Goal: Task Accomplishment & Management: Use online tool/utility

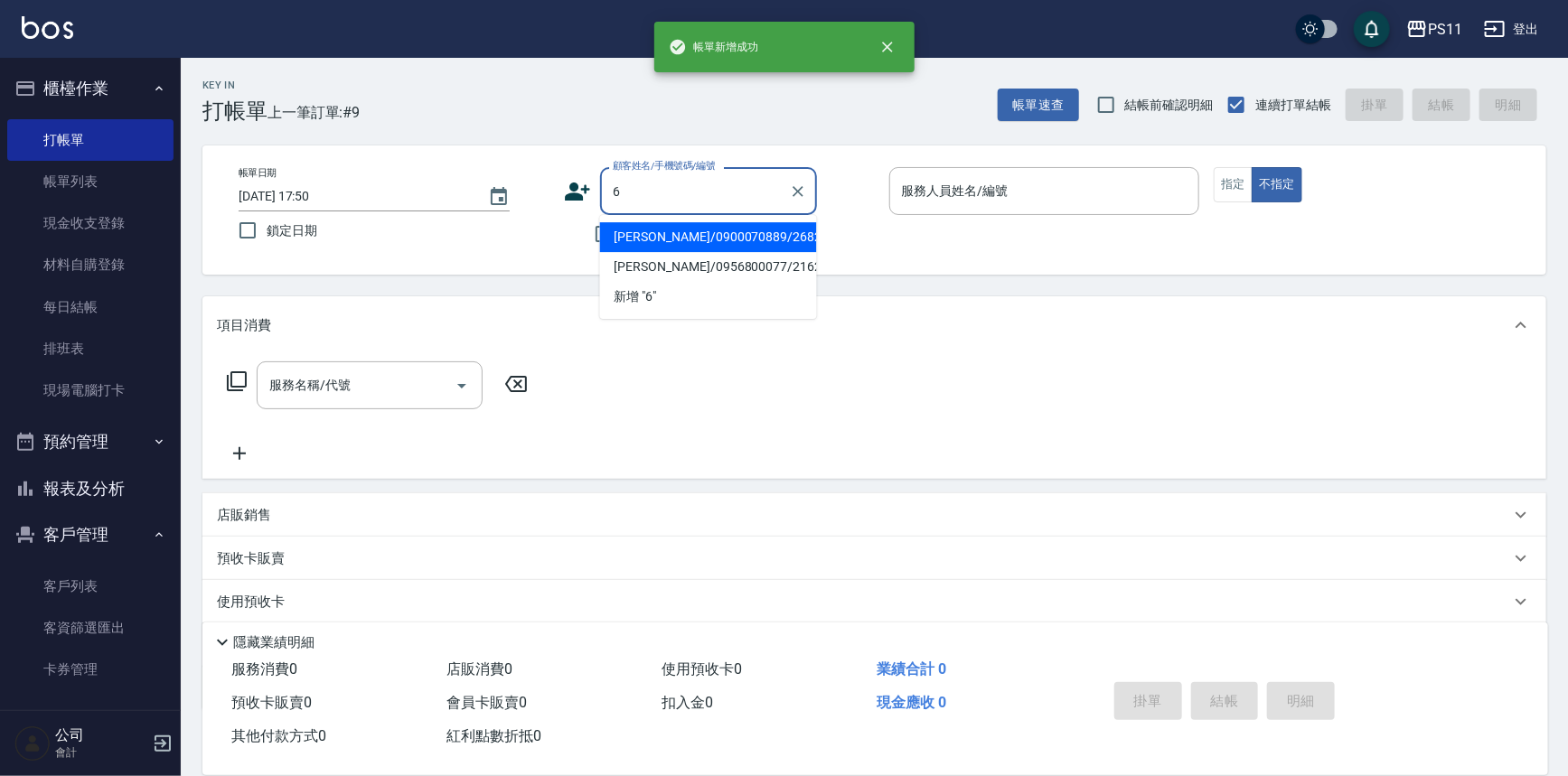
type input "[PERSON_NAME]/0900070889/2682"
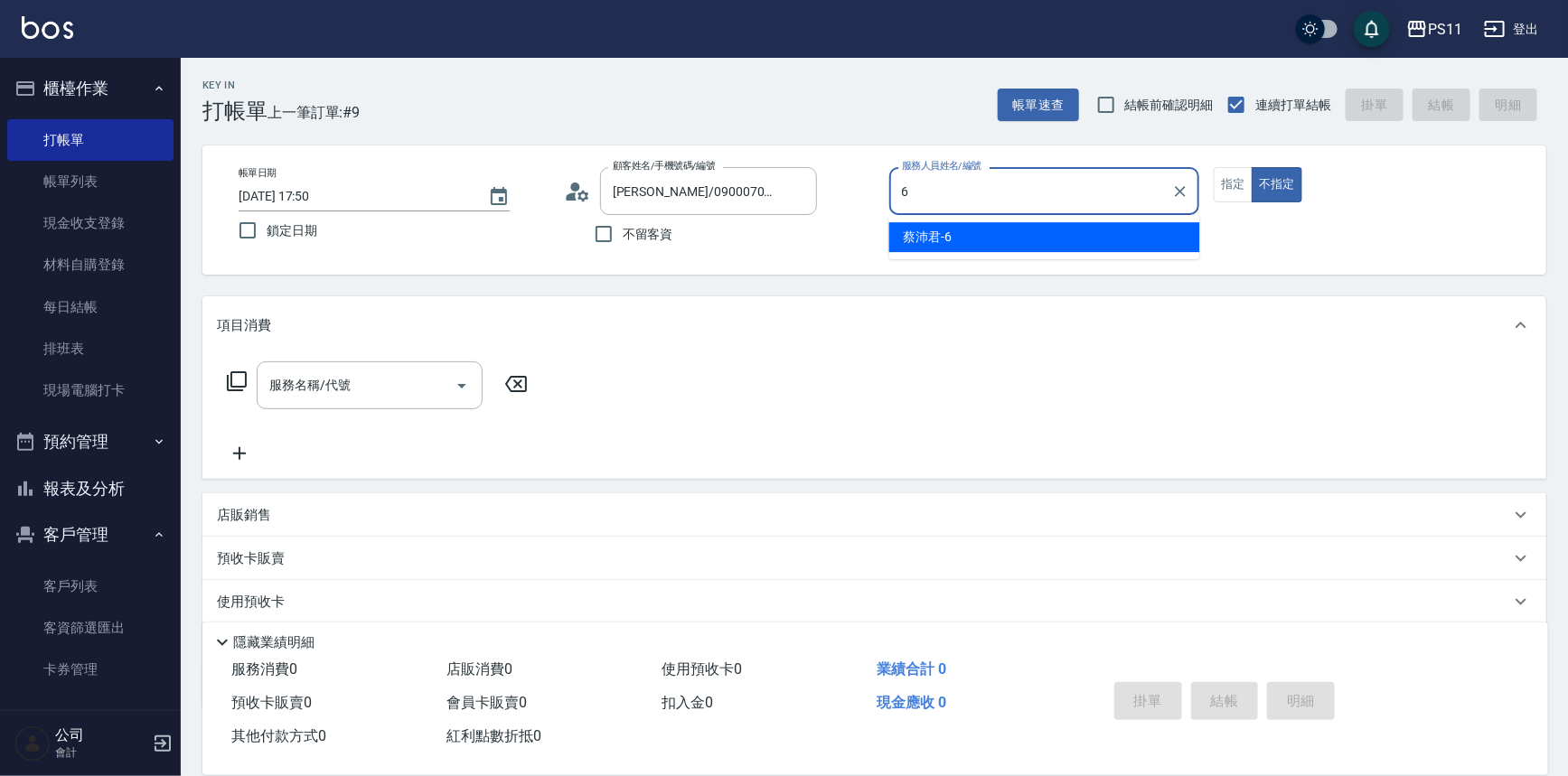
type input "[PERSON_NAME]6"
type button "false"
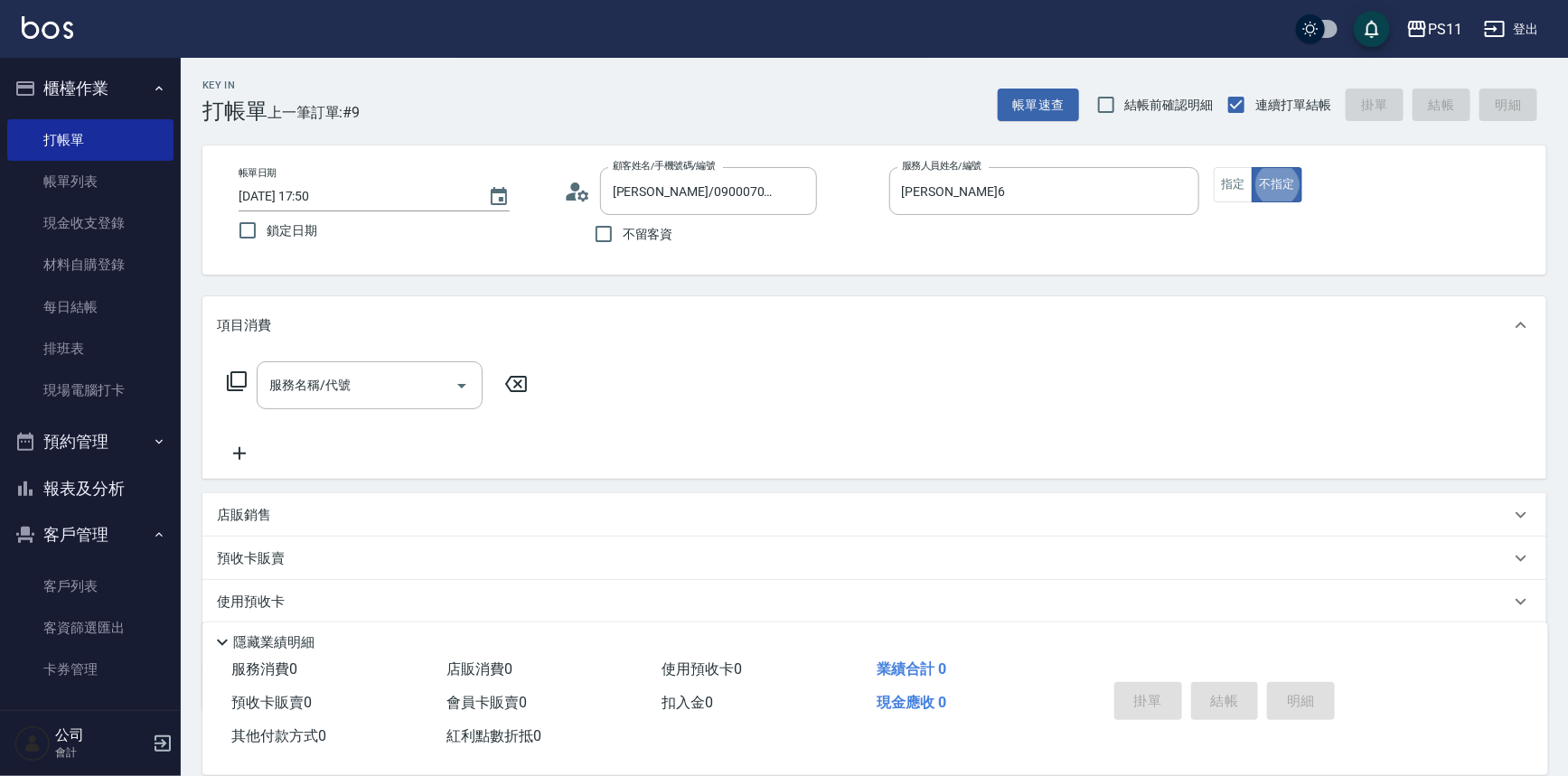
type input "菜佩龜/0916145580/6"
click at [1221, 165] on div "帳單日期 [DATE] 17:50 鎖定日期 顧客姓名/手機號碼/編號 菜佩龜/0916145580/6 顧客姓名/手機號碼/編號 不留客資 服務人員姓名/編…" at bounding box center [874, 210] width 1345 height 129
click at [1223, 181] on button "指定" at bounding box center [1233, 184] width 39 height 35
click at [398, 375] on input "服務名稱/代號" at bounding box center [356, 386] width 183 height 32
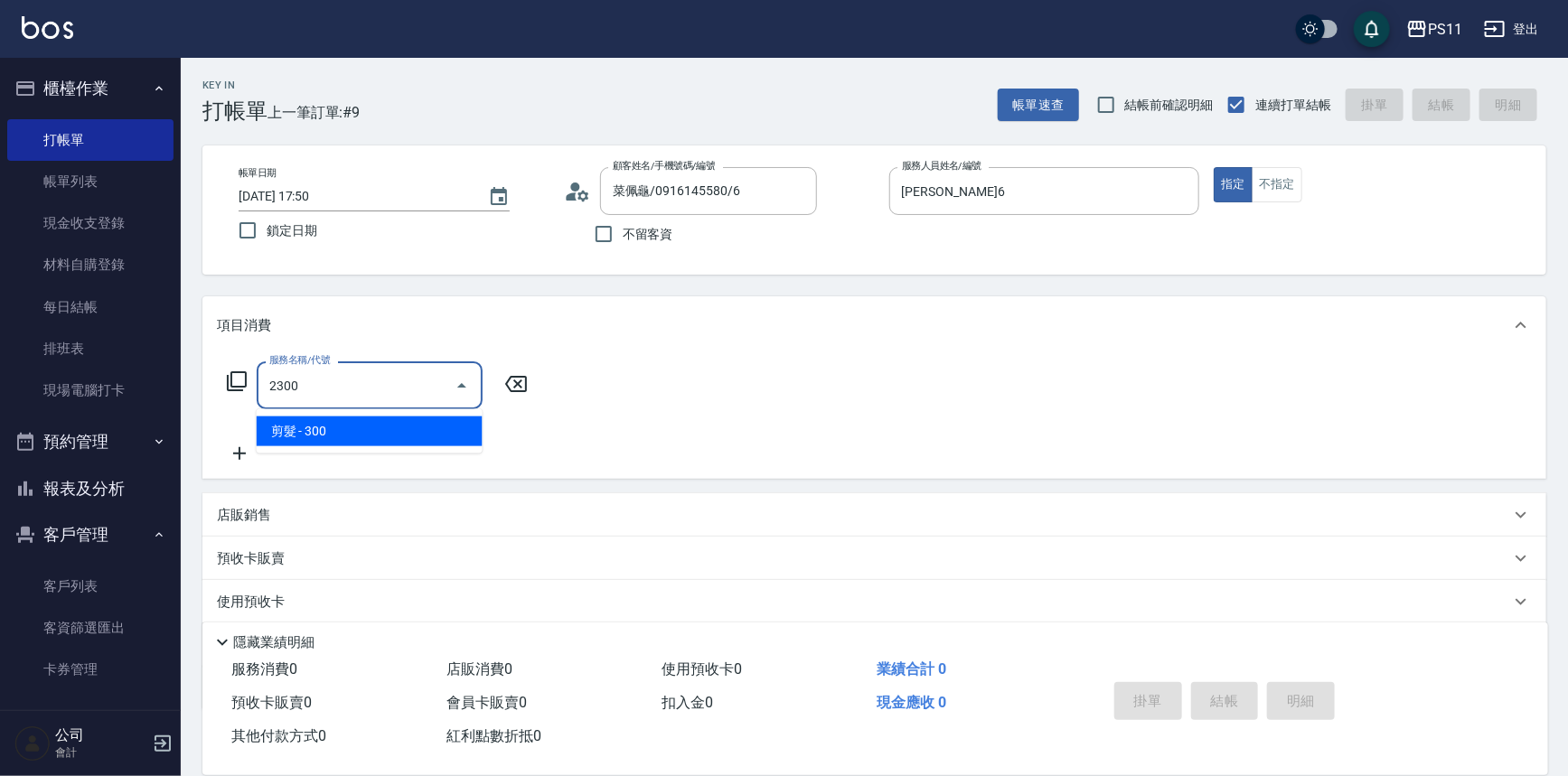
type input "剪髮(2300)"
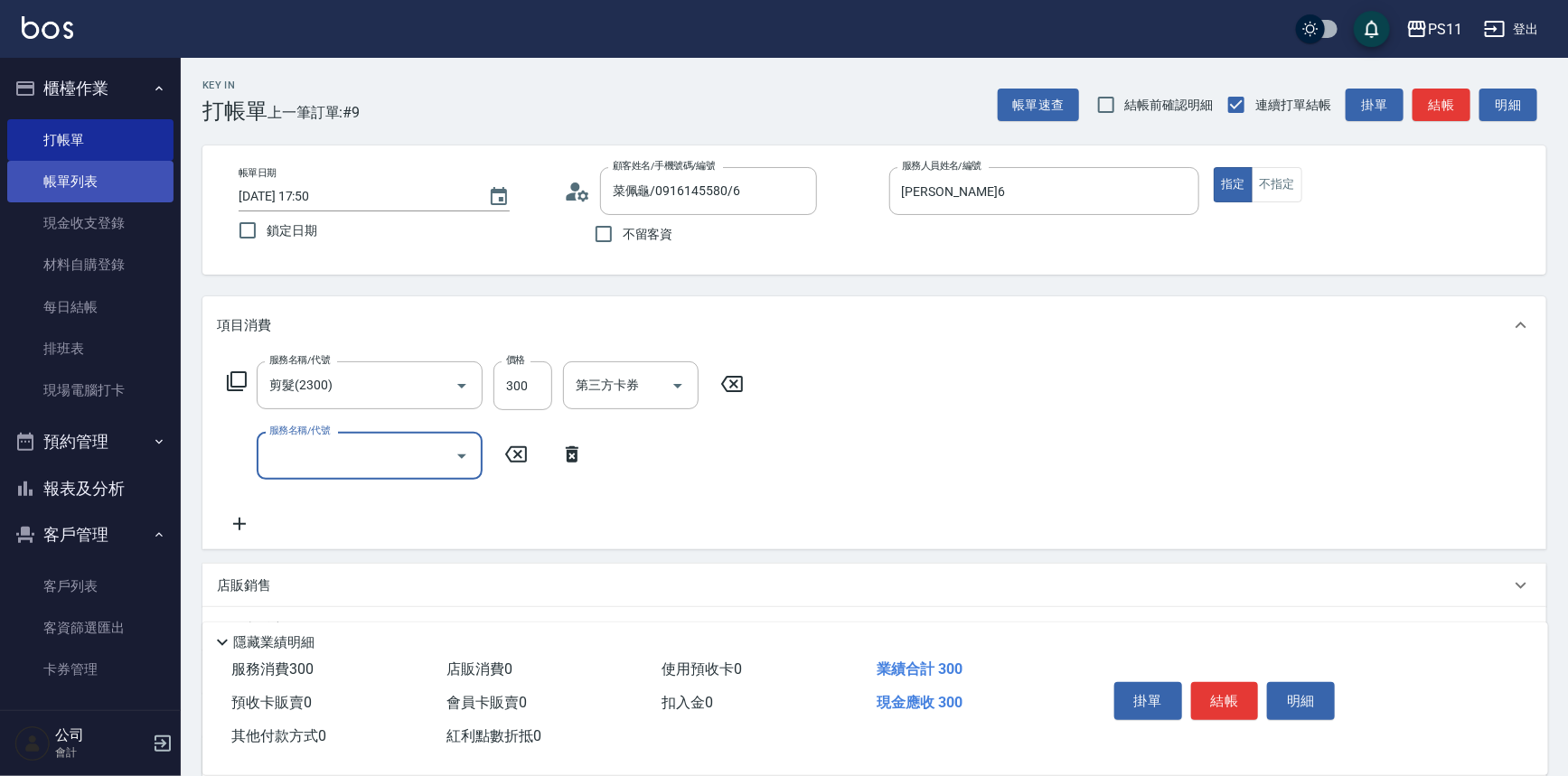
click at [128, 175] on link "帳單列表" at bounding box center [90, 182] width 166 height 42
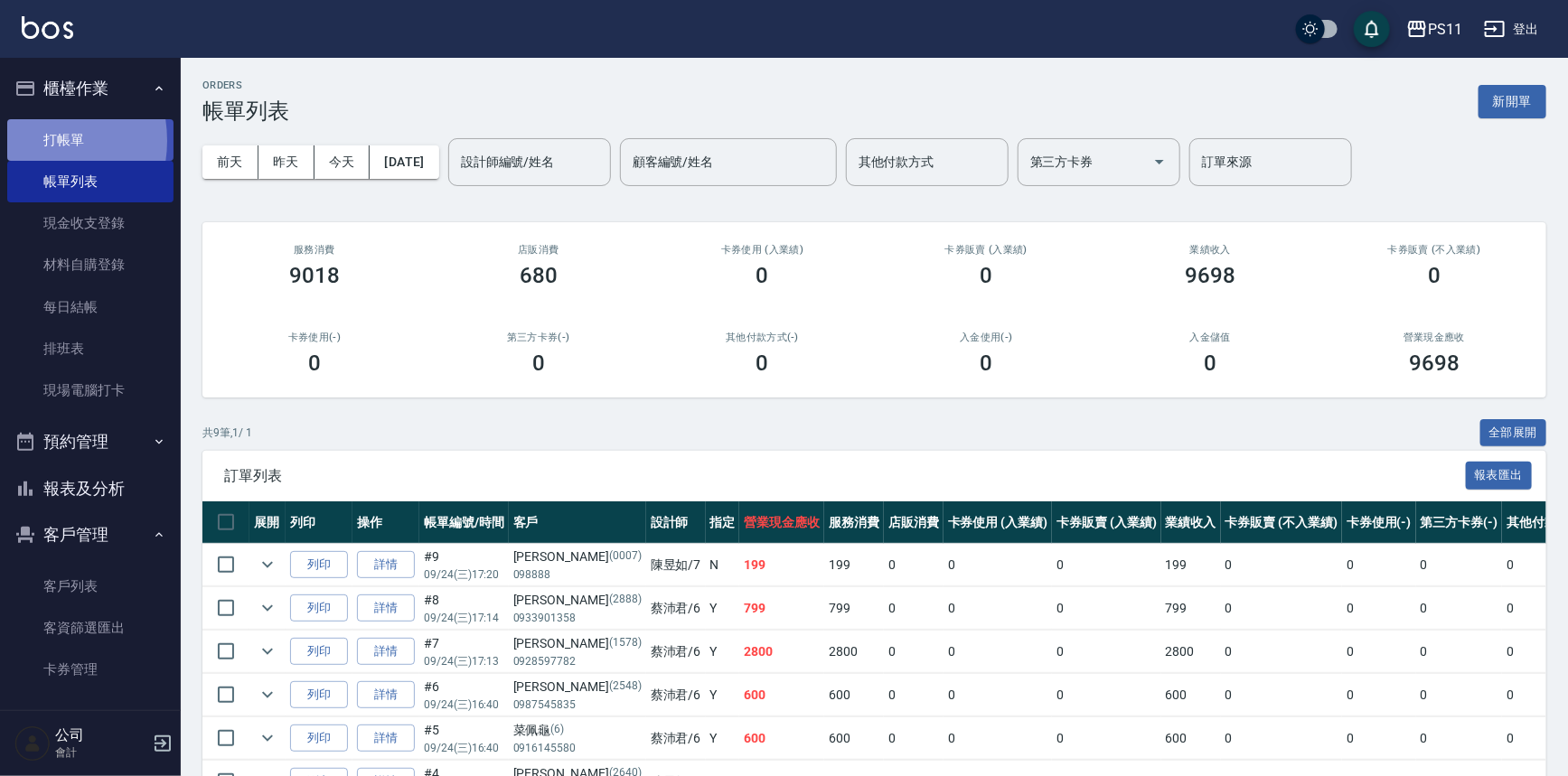
click at [32, 140] on link "打帳單" at bounding box center [90, 140] width 166 height 42
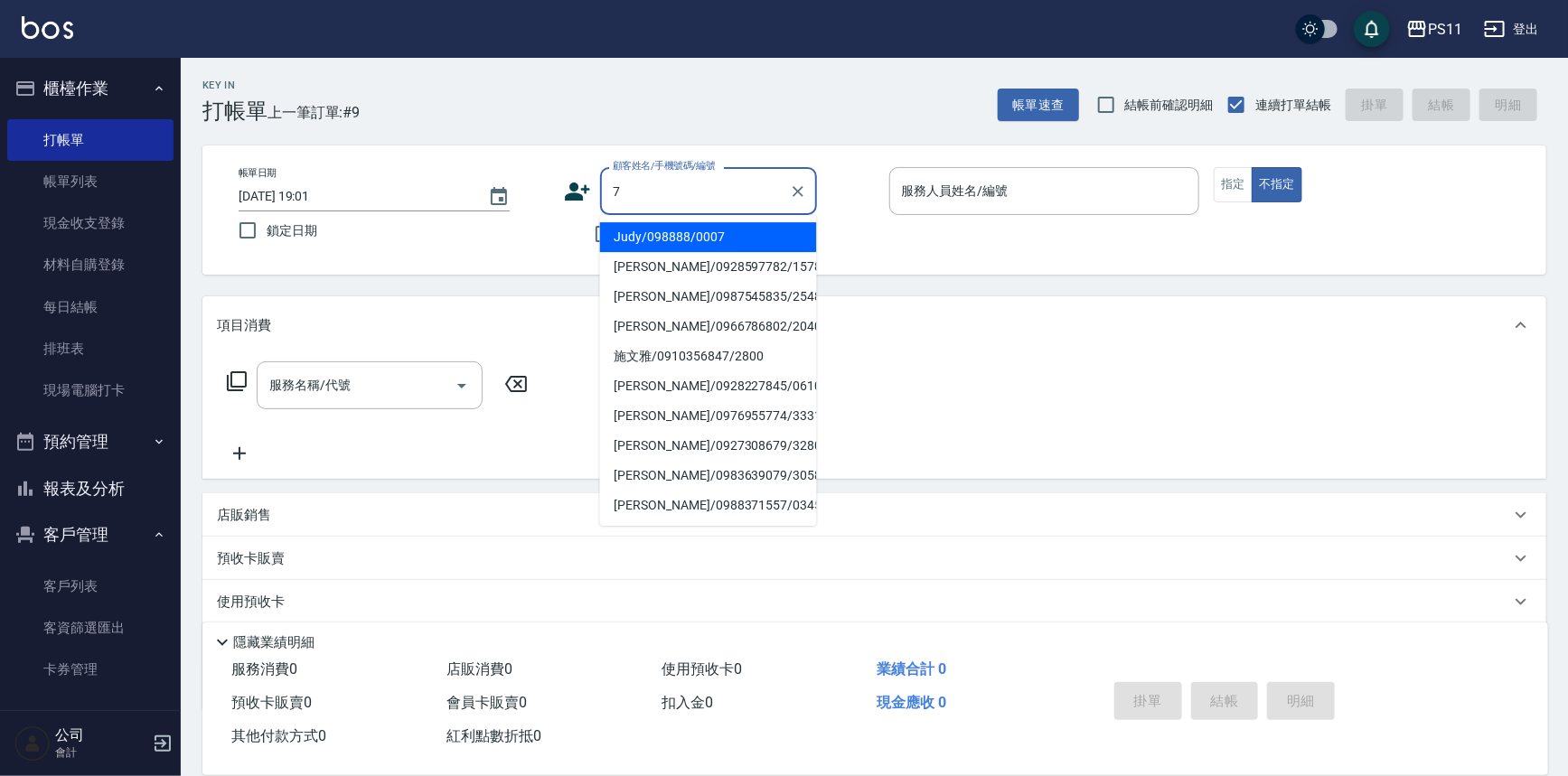
type input "Judy/098888/0007"
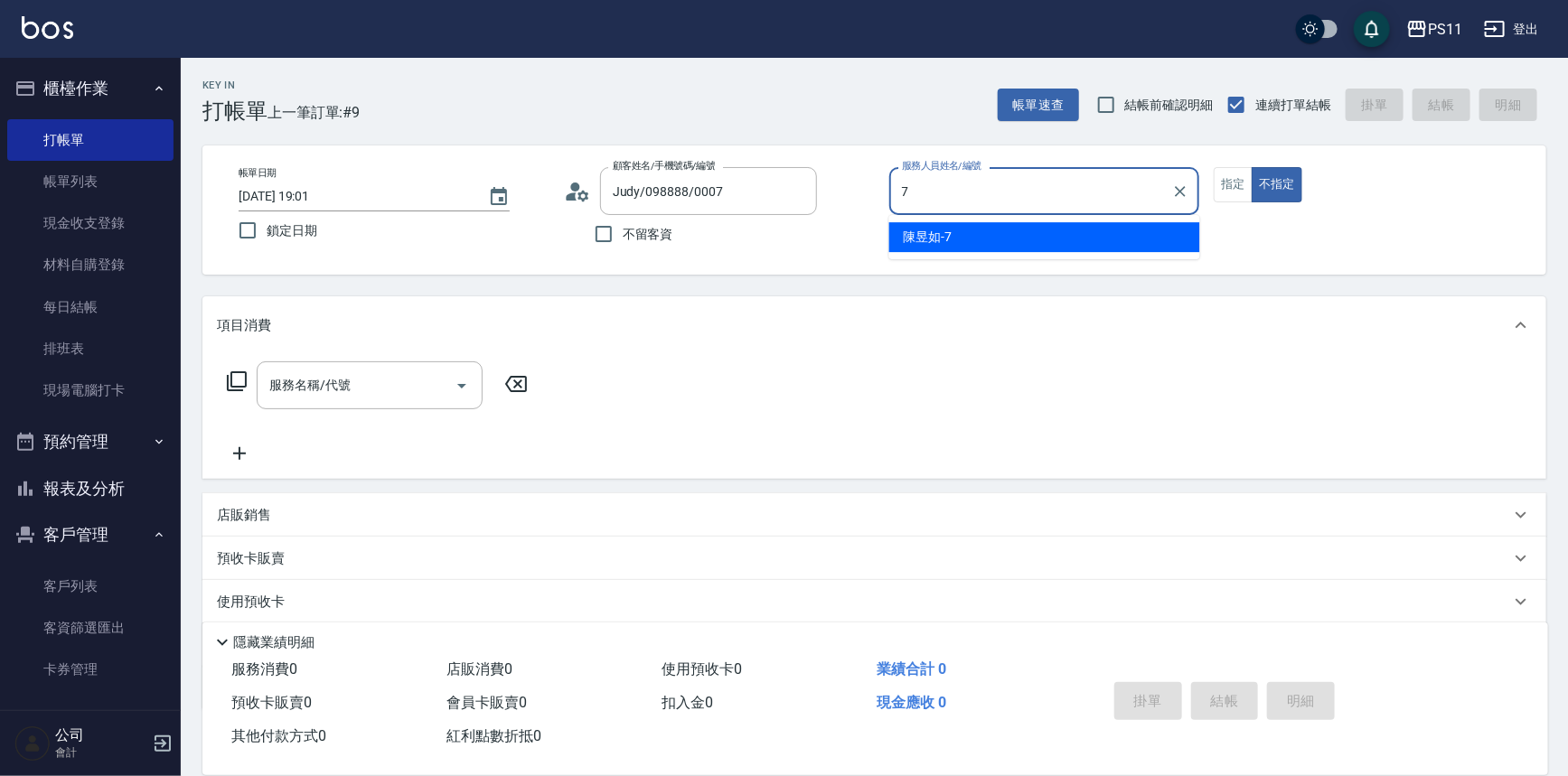
type input "陳昱如-7"
type button "false"
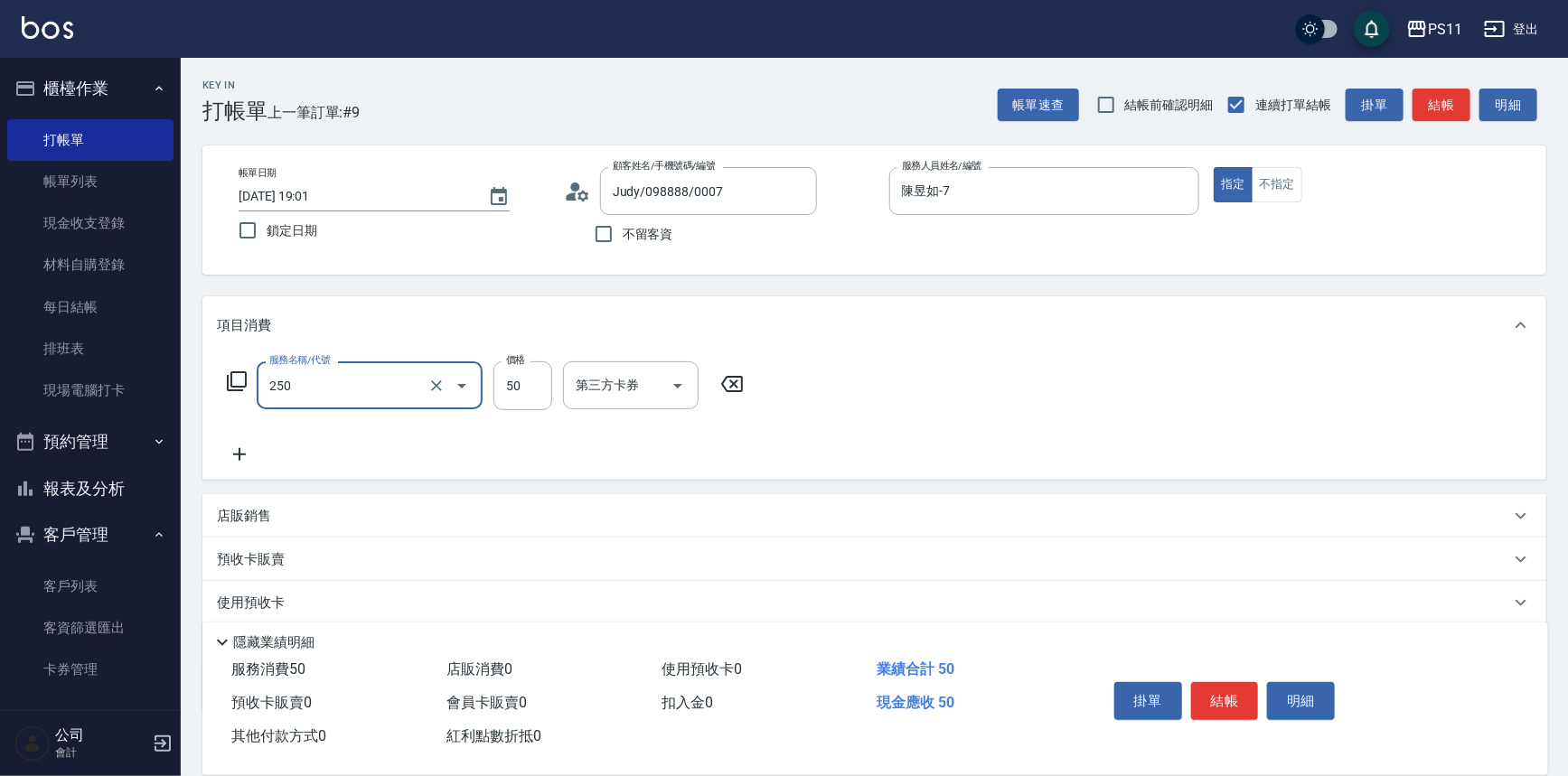
type input "剪瀏海(250)"
